Goal: Transaction & Acquisition: Book appointment/travel/reservation

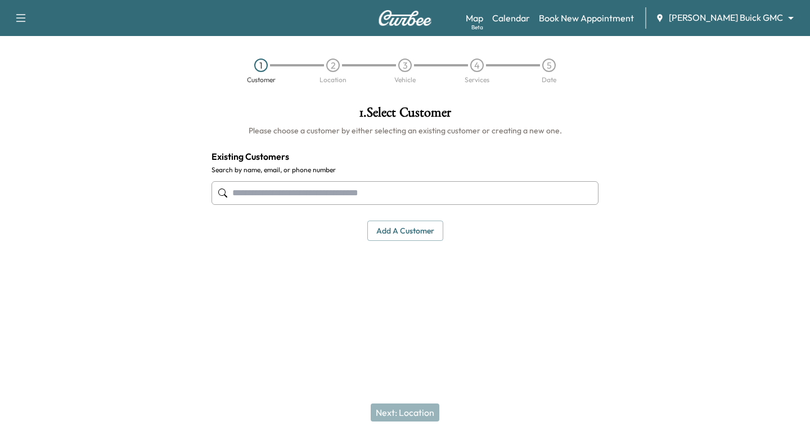
click at [338, 180] on div at bounding box center [404, 192] width 387 height 37
paste input "**********"
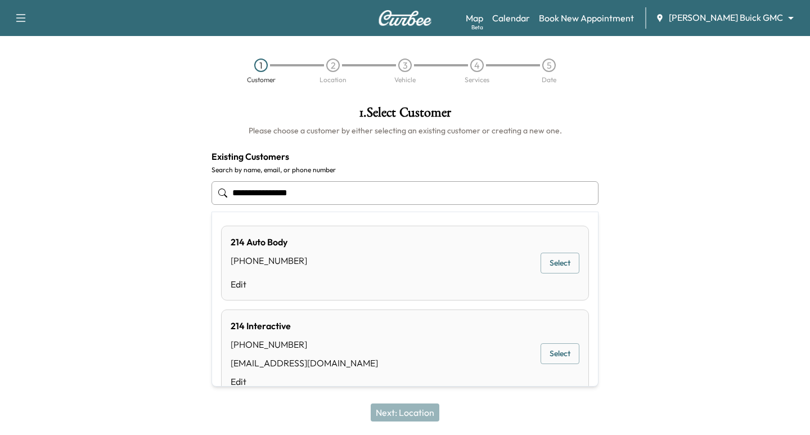
click at [278, 193] on input "**********" at bounding box center [404, 193] width 387 height 24
click at [250, 192] on input "**********" at bounding box center [404, 193] width 387 height 24
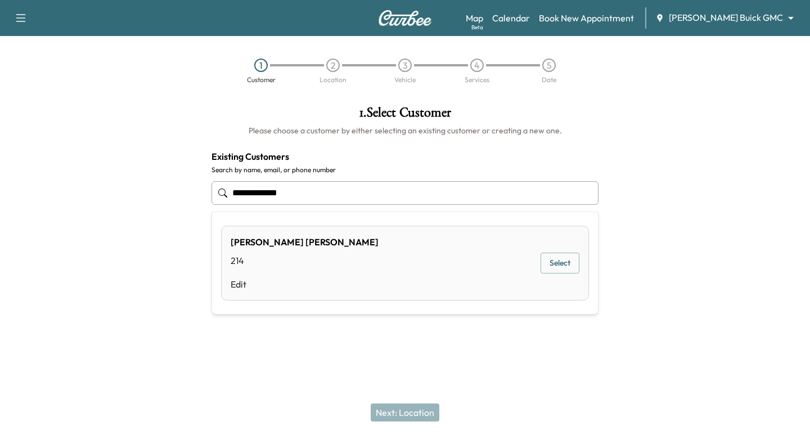
click at [258, 196] on input "**********" at bounding box center [404, 193] width 387 height 24
click at [236, 193] on input "**********" at bounding box center [404, 193] width 387 height 24
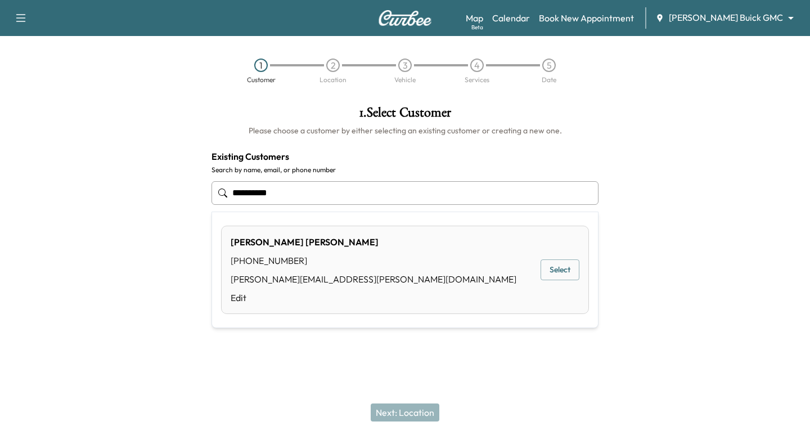
drag, startPoint x: 554, startPoint y: 270, endPoint x: 551, endPoint y: 280, distance: 10.1
click at [551, 280] on button "Select" at bounding box center [559, 269] width 39 height 21
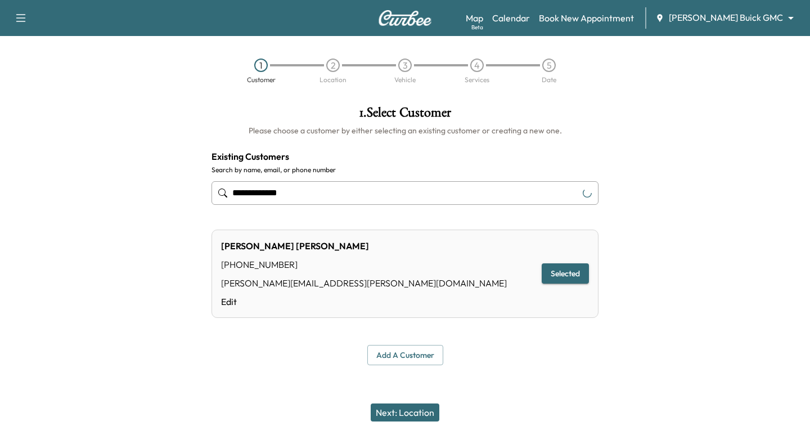
type input "**********"
click at [434, 409] on button "Next: Location" at bounding box center [405, 412] width 69 height 18
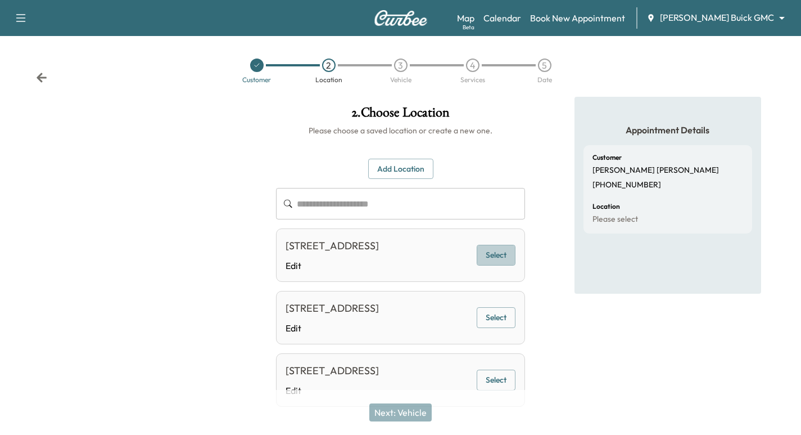
click at [504, 255] on button "Select" at bounding box center [496, 255] width 39 height 21
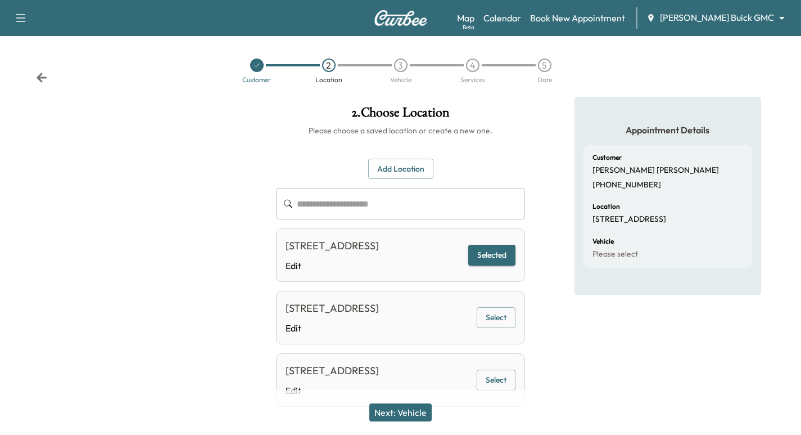
click at [412, 421] on div "Next: Vehicle" at bounding box center [400, 412] width 801 height 45
click at [407, 417] on button "Next: Vehicle" at bounding box center [401, 412] width 62 height 18
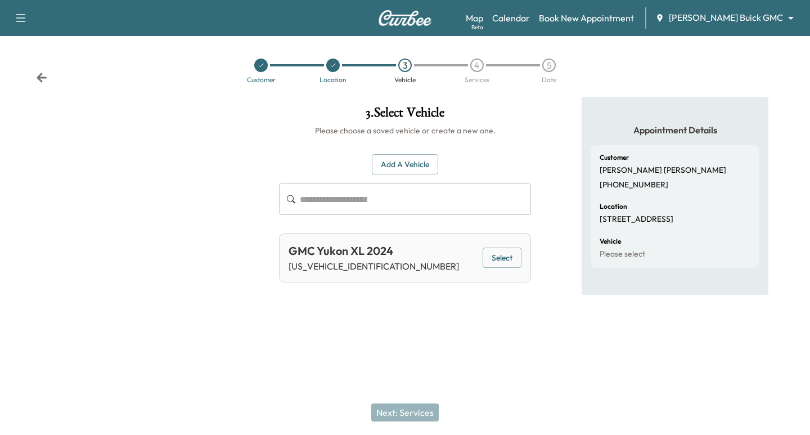
drag, startPoint x: 495, startPoint y: 258, endPoint x: 528, endPoint y: 319, distance: 69.9
click at [495, 259] on button "Select" at bounding box center [502, 257] width 39 height 21
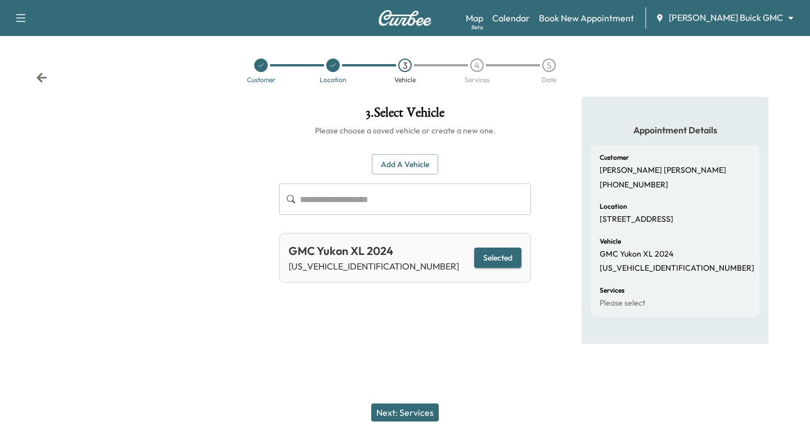
click at [398, 411] on button "Next: Services" at bounding box center [404, 412] width 67 height 18
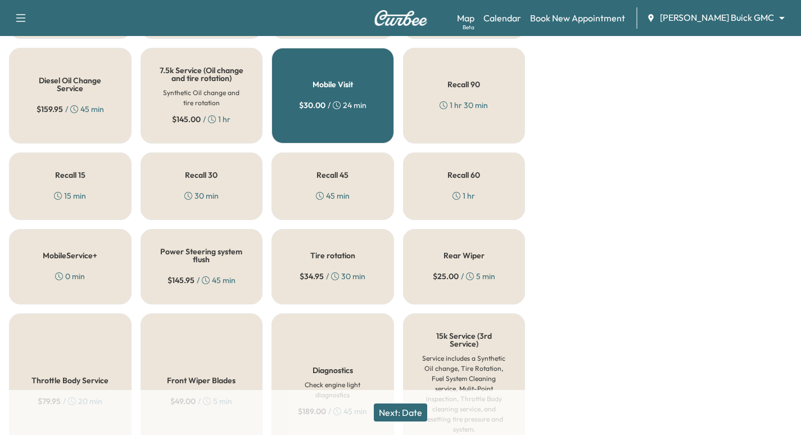
scroll to position [534, 0]
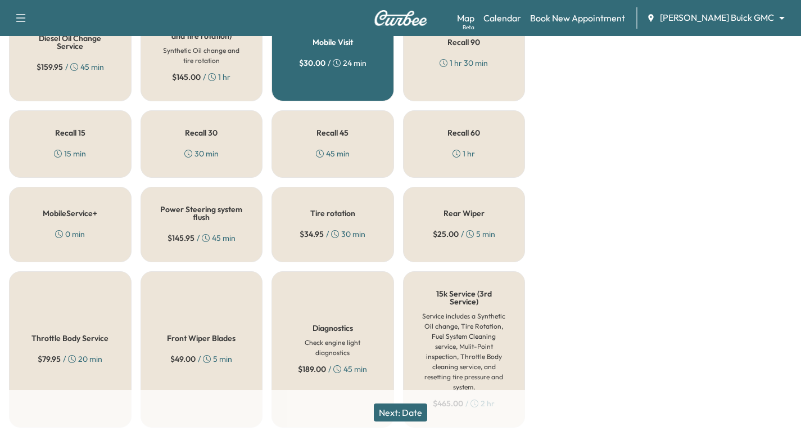
click at [339, 229] on div "Tire rotation $ 34.95 / 30 min" at bounding box center [333, 224] width 123 height 75
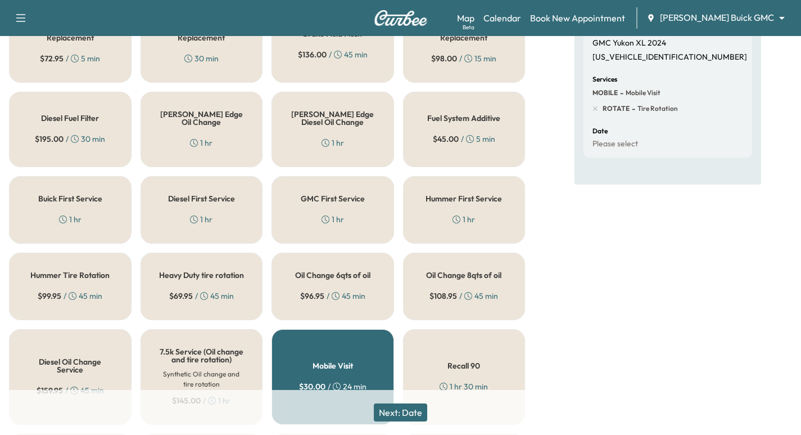
scroll to position [239, 0]
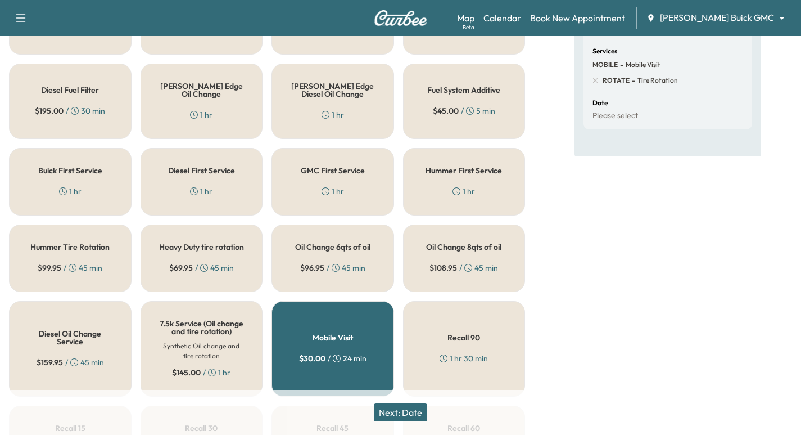
drag, startPoint x: 448, startPoint y: 246, endPoint x: 443, endPoint y: 250, distance: 6.0
click at [445, 246] on h5 "Oil Change 8qts of oil" at bounding box center [463, 247] width 75 height 8
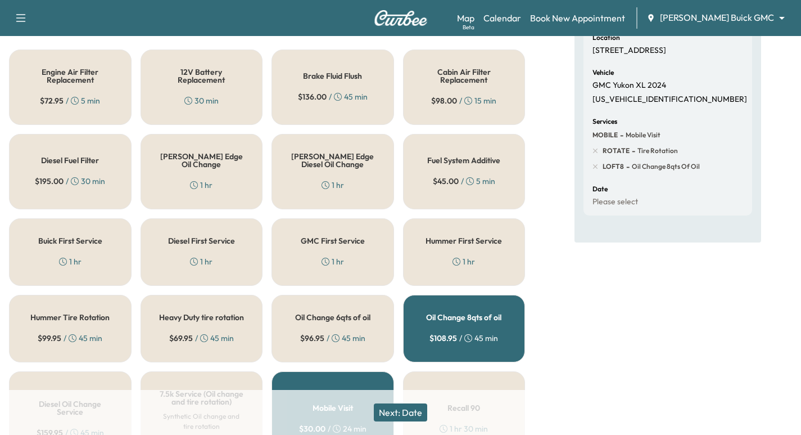
scroll to position [155, 0]
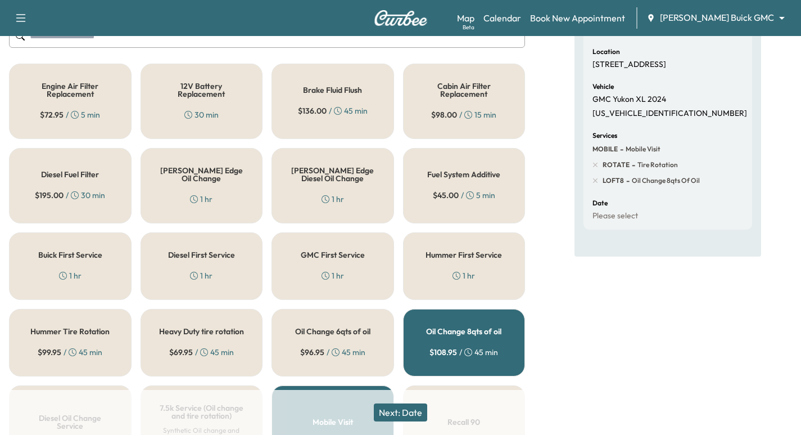
click at [413, 423] on div "Next: Date" at bounding box center [400, 412] width 801 height 45
click at [407, 419] on button "Next: Date" at bounding box center [400, 412] width 53 height 18
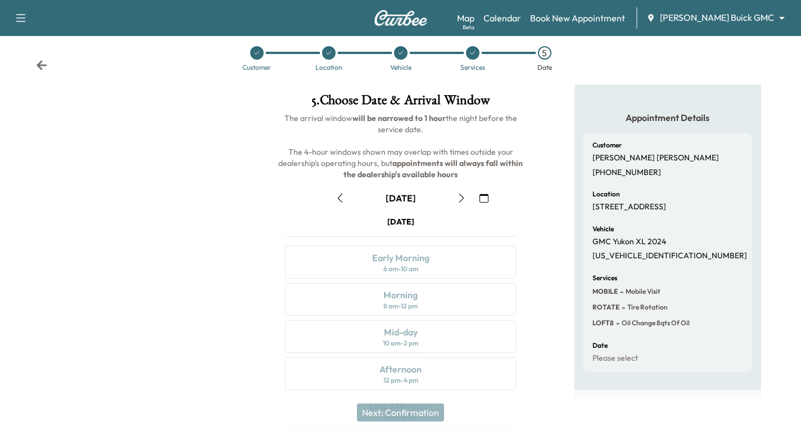
scroll to position [128, 0]
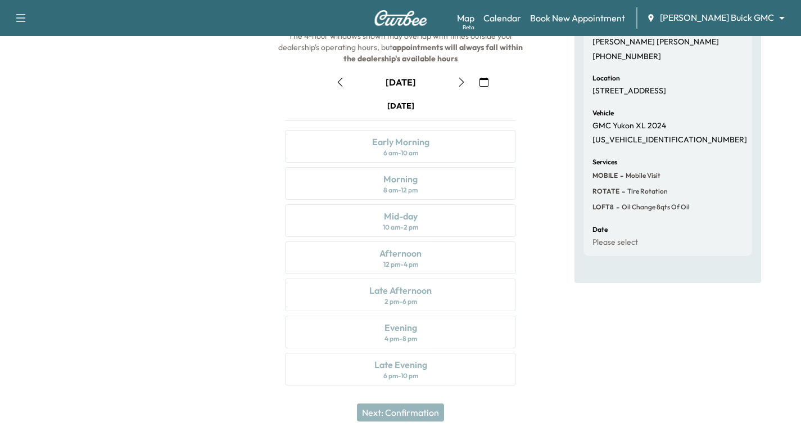
click at [465, 82] on icon "button" at bounding box center [461, 82] width 9 height 9
click at [453, 76] on button "button" at bounding box center [461, 82] width 19 height 18
click at [456, 84] on button "button" at bounding box center [461, 82] width 19 height 18
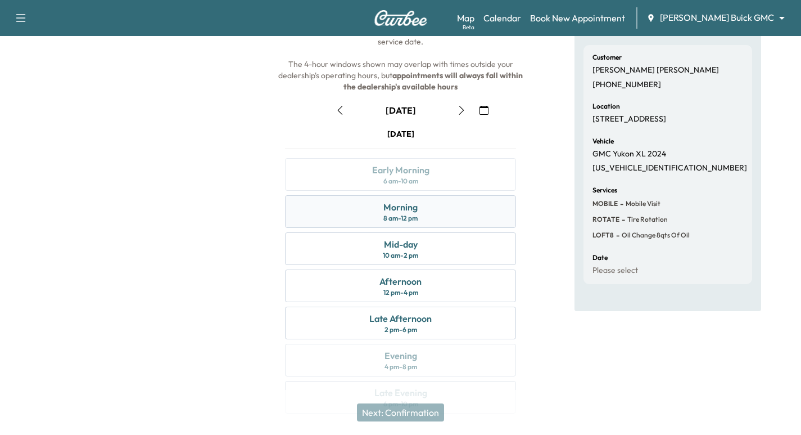
click at [418, 205] on div "Morning 8 am - 12 pm" at bounding box center [400, 211] width 231 height 33
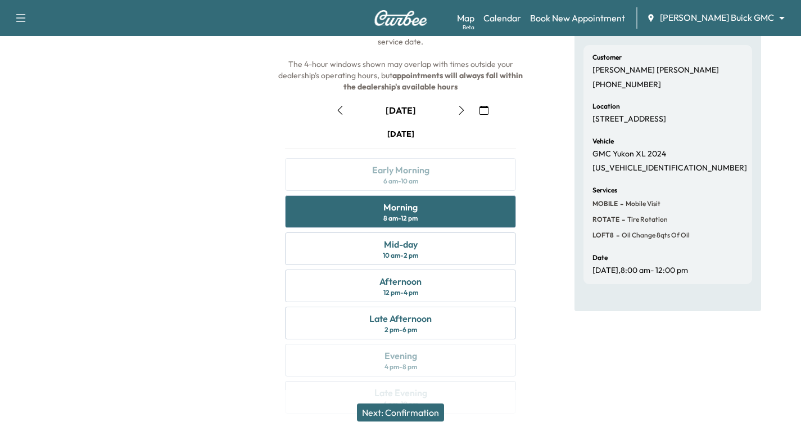
click at [406, 409] on button "Next: Confirmation" at bounding box center [400, 412] width 87 height 18
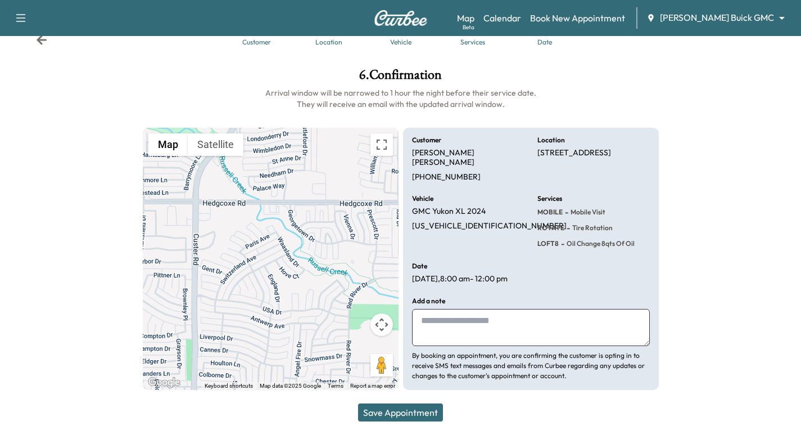
click at [425, 408] on button "Save Appointment" at bounding box center [400, 412] width 85 height 18
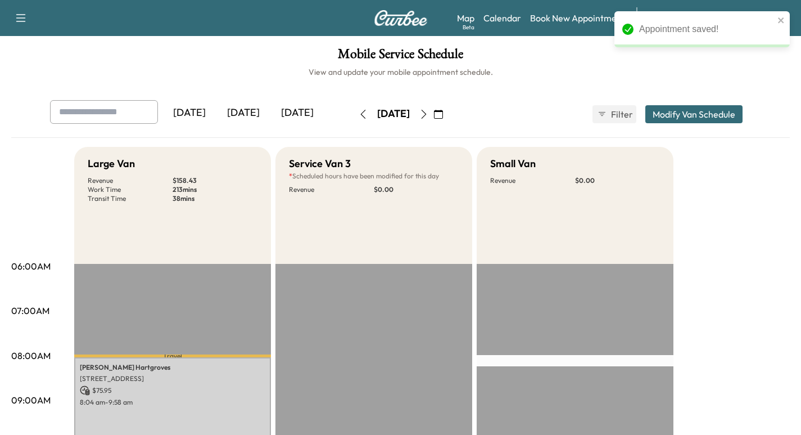
scroll to position [197, 0]
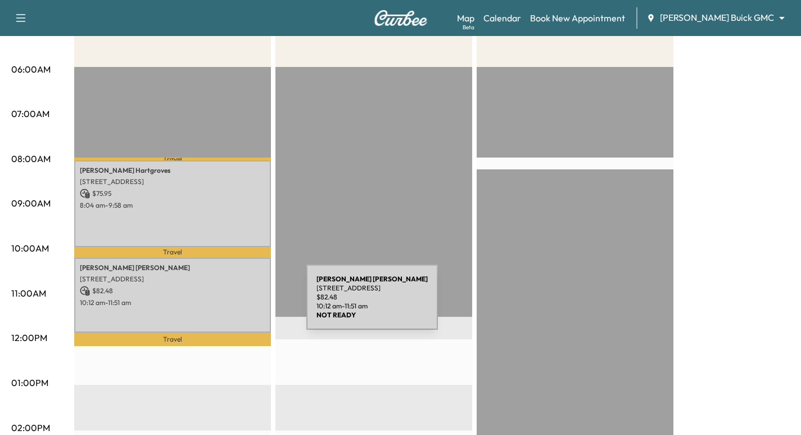
click at [220, 304] on p "10:12 am - 11:51 am" at bounding box center [173, 302] width 186 height 9
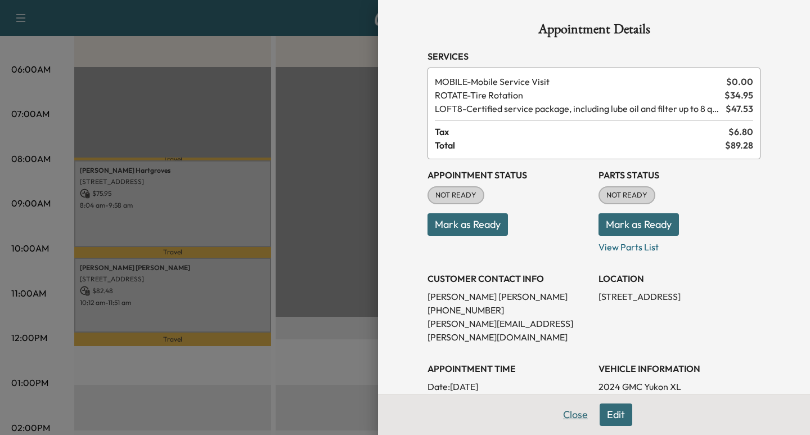
click at [564, 418] on button "Close" at bounding box center [575, 414] width 39 height 22
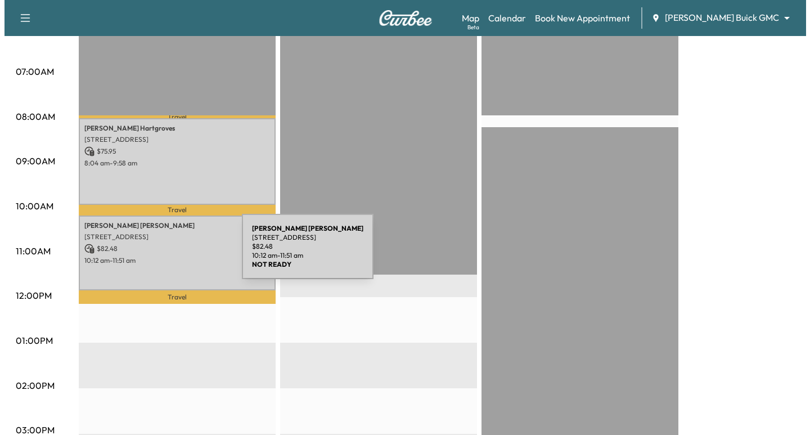
scroll to position [225, 0]
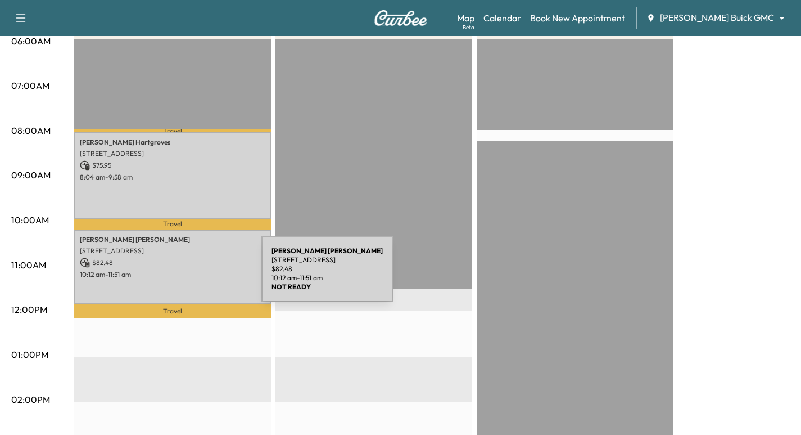
click at [178, 276] on p "10:12 am - 11:51 am" at bounding box center [173, 274] width 186 height 9
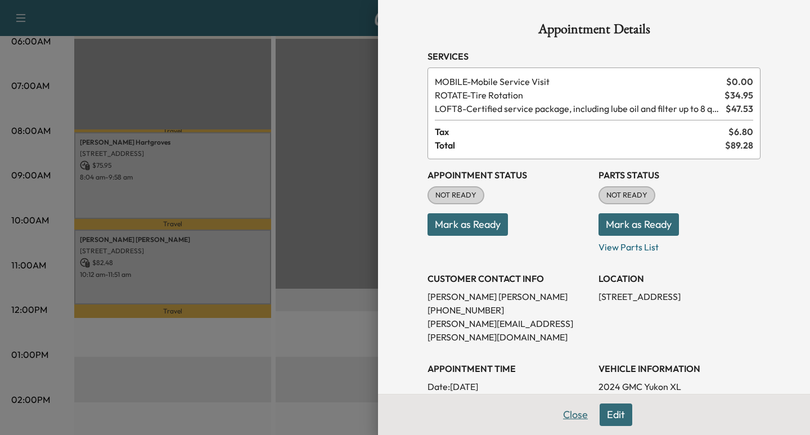
click at [568, 416] on button "Close" at bounding box center [575, 414] width 39 height 22
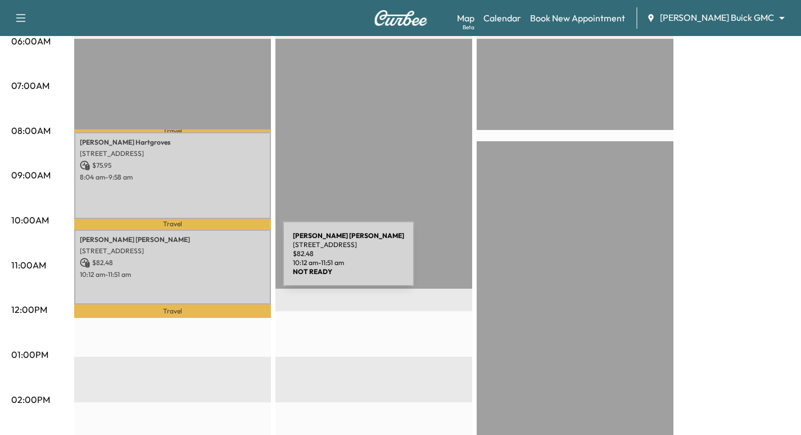
click at [199, 260] on p "$ 82.48" at bounding box center [173, 263] width 186 height 10
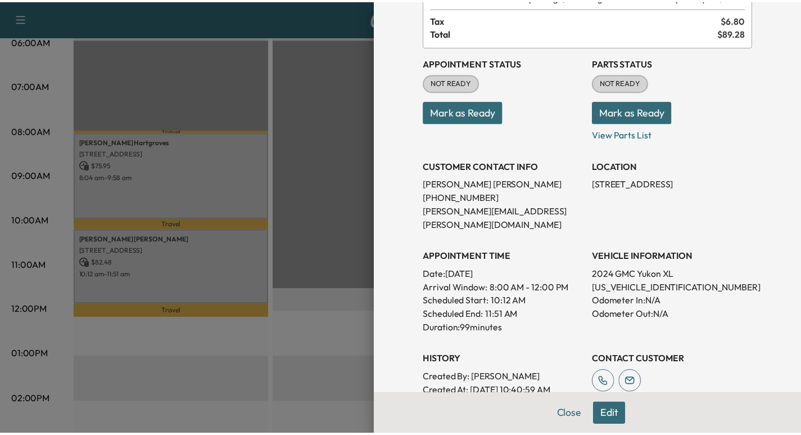
scroll to position [14, 0]
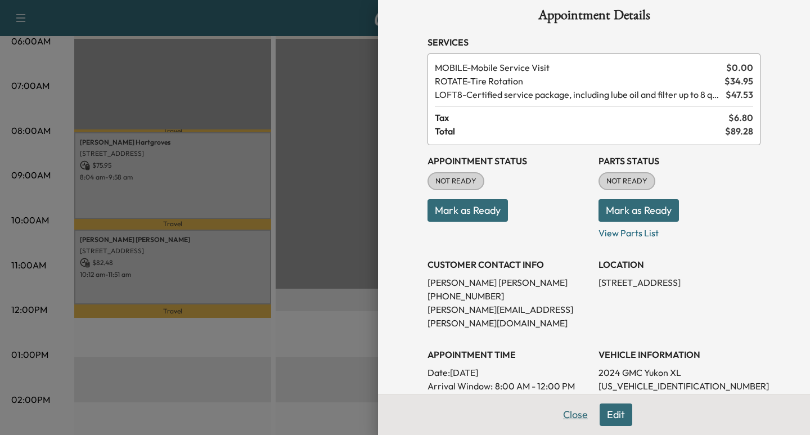
click at [561, 409] on button "Close" at bounding box center [575, 414] width 39 height 22
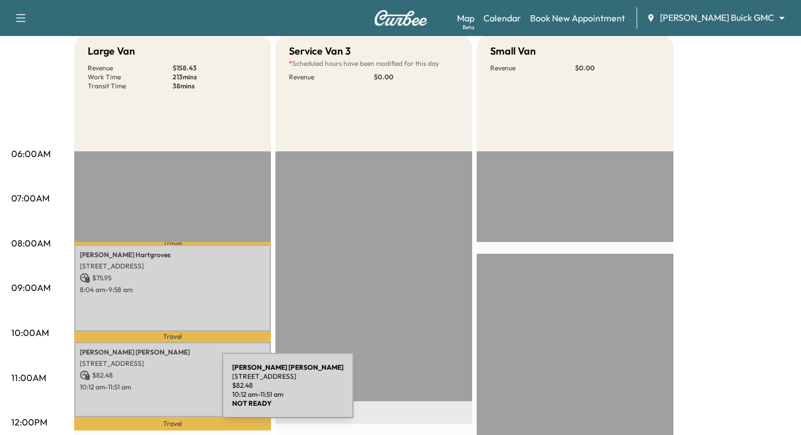
scroll to position [141, 0]
